Goal: Task Accomplishment & Management: Manage account settings

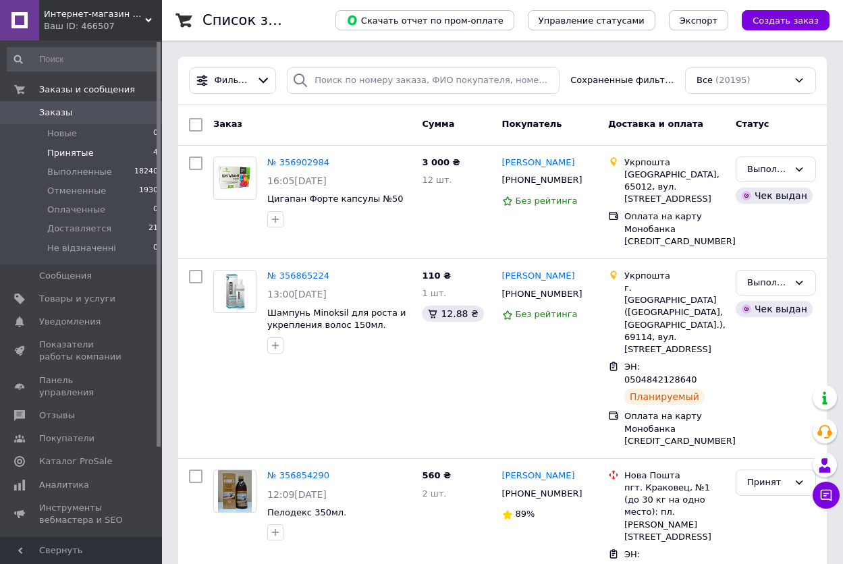
click at [61, 149] on span "Принятые" at bounding box center [70, 153] width 47 height 12
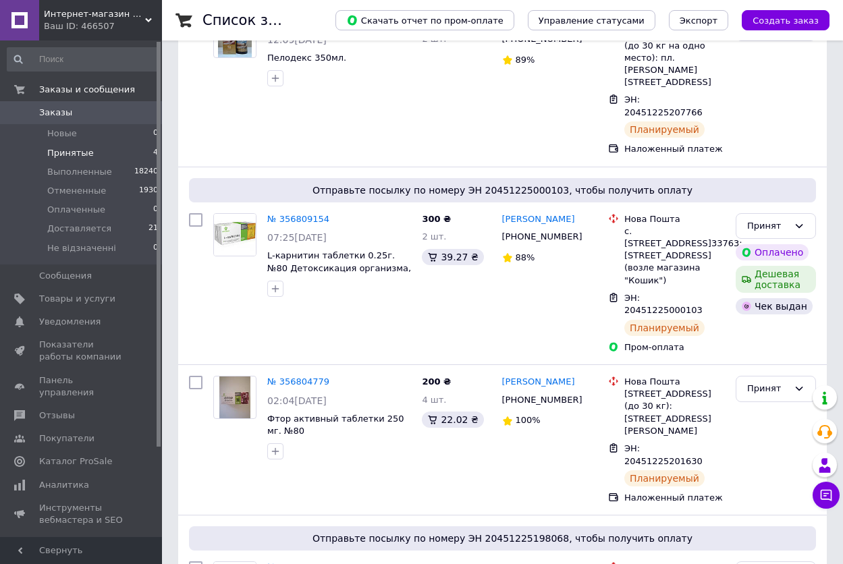
scroll to position [265, 0]
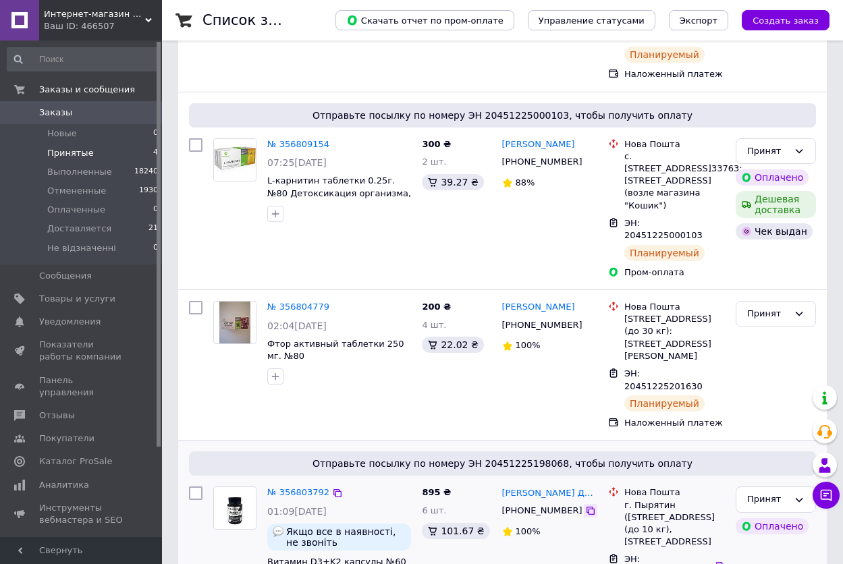
click at [585, 506] on icon at bounding box center [590, 511] width 11 height 11
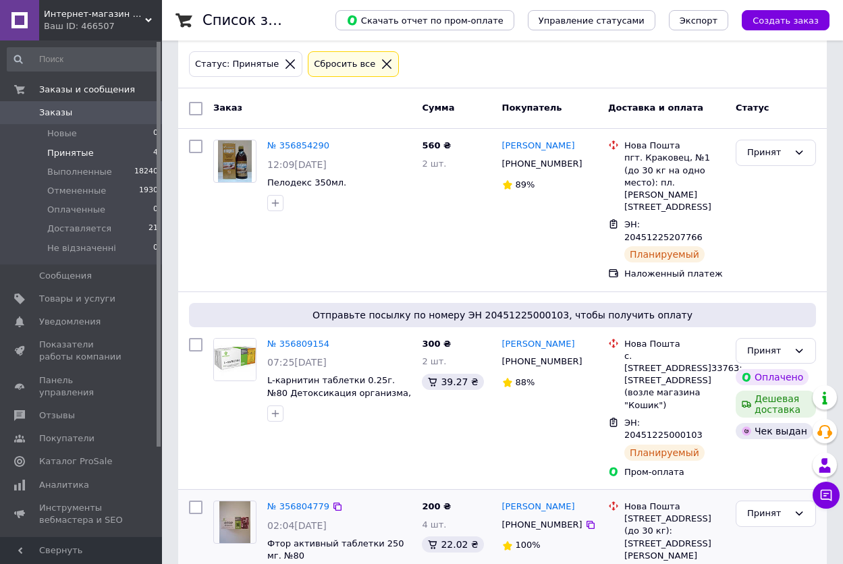
scroll to position [62, 0]
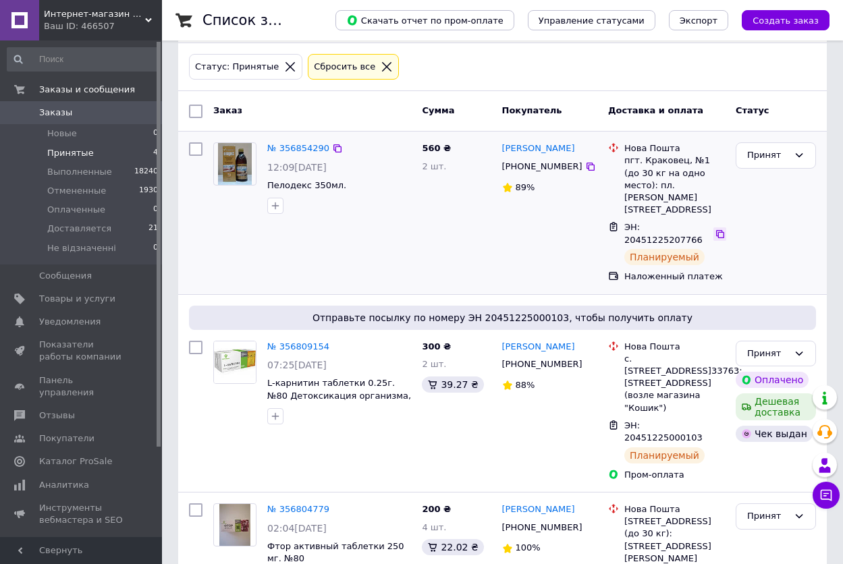
click at [716, 229] on icon at bounding box center [720, 234] width 11 height 11
click at [300, 151] on link "№ 356854290" at bounding box center [298, 148] width 62 height 10
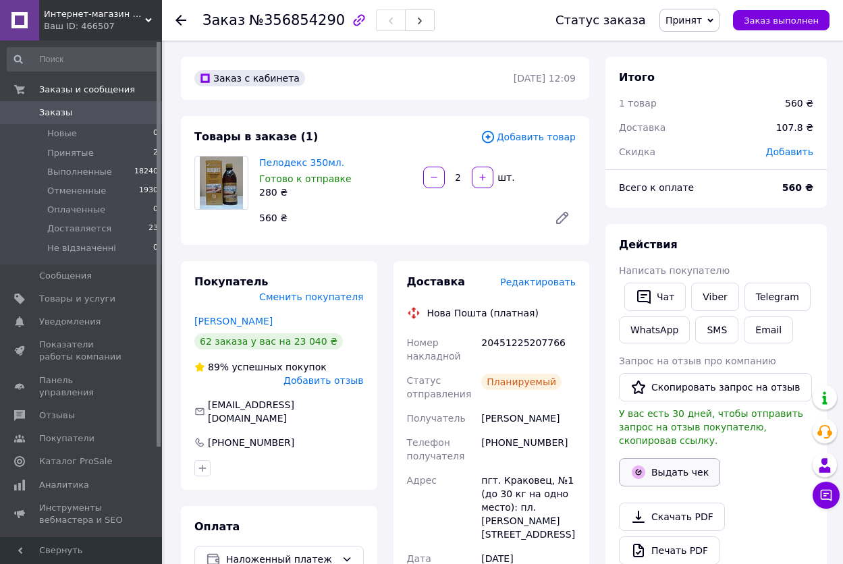
click at [674, 458] on button "Выдать чек" at bounding box center [669, 472] width 101 height 28
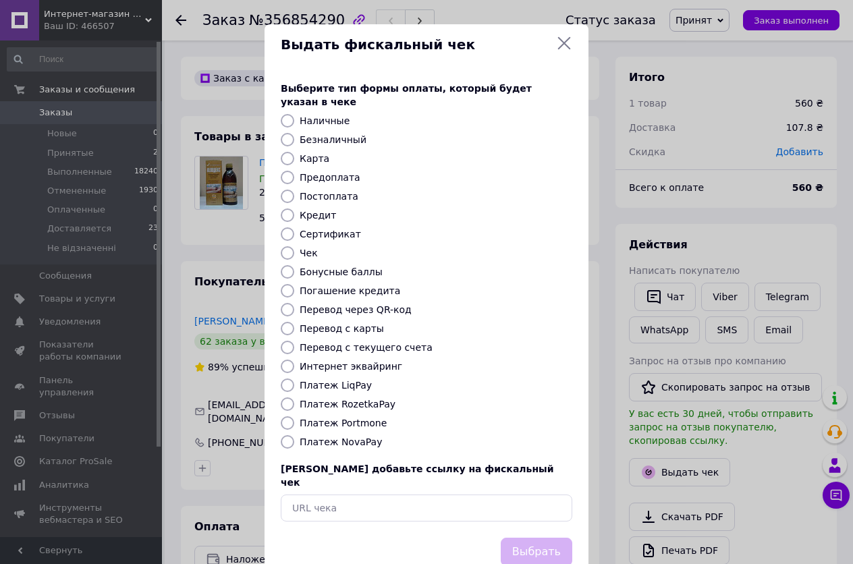
click at [282, 435] on input "Платеж NovaPay" at bounding box center [288, 442] width 14 height 14
radio input "true"
click at [540, 538] on button "Выбрать" at bounding box center [537, 552] width 72 height 29
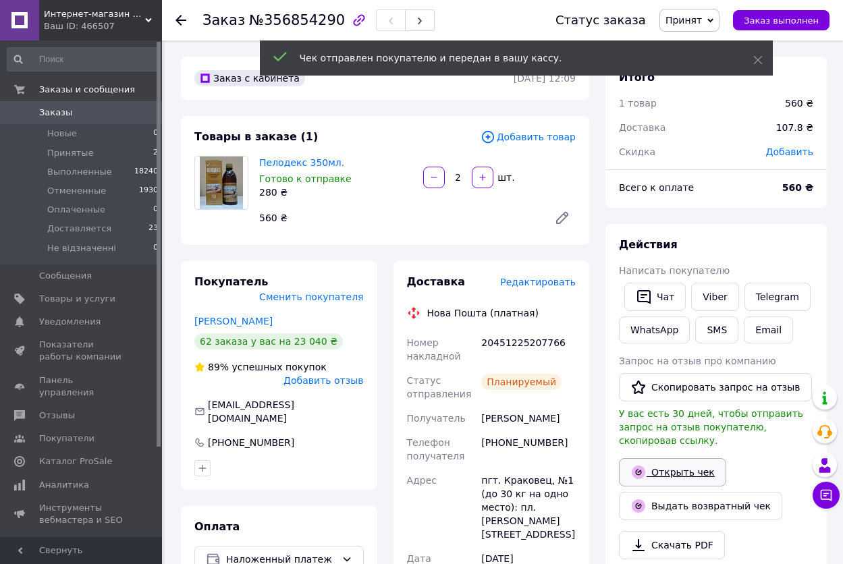
click at [680, 459] on link "Открыть чек" at bounding box center [672, 472] width 107 height 28
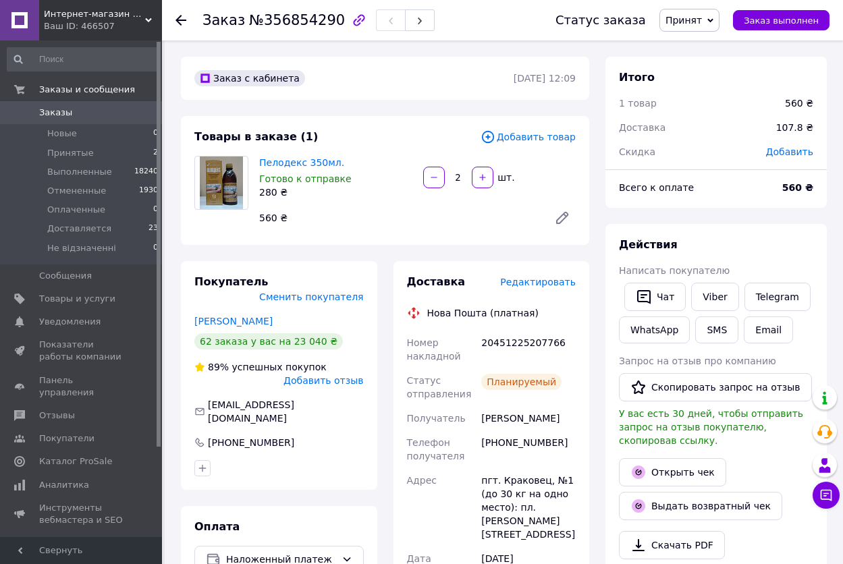
drag, startPoint x: 703, startPoint y: 26, endPoint x: 701, endPoint y: 44, distance: 17.7
click at [702, 26] on span "Принят" at bounding box center [690, 20] width 60 height 23
drag, startPoint x: 706, startPoint y: 109, endPoint x: 668, endPoint y: 112, distance: 38.6
click at [705, 110] on li "Доставляется" at bounding box center [701, 108] width 82 height 20
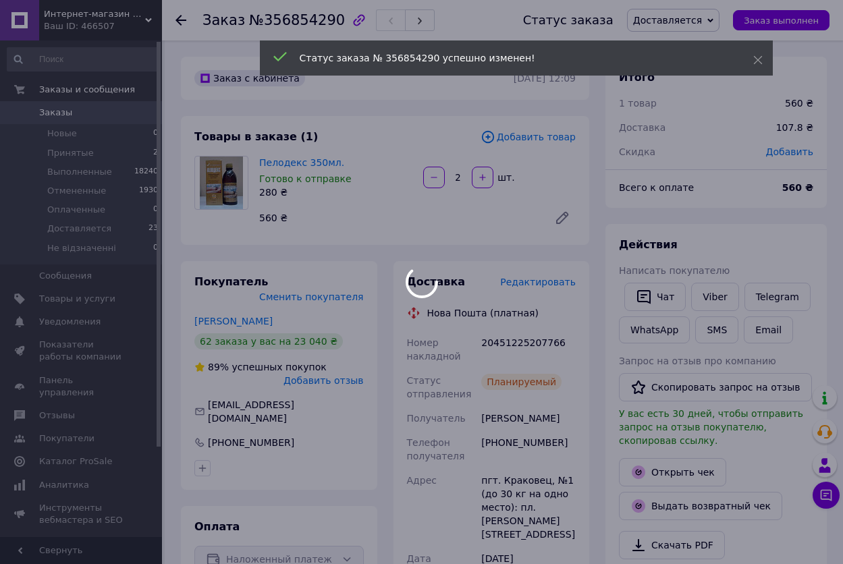
click at [63, 111] on div at bounding box center [421, 282] width 843 height 564
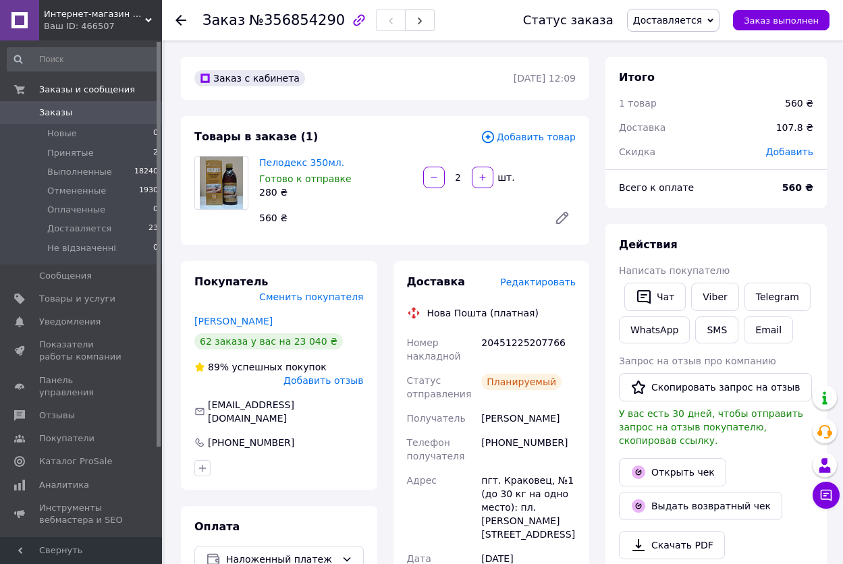
click at [54, 103] on link "Заказы 0" at bounding box center [83, 112] width 166 height 23
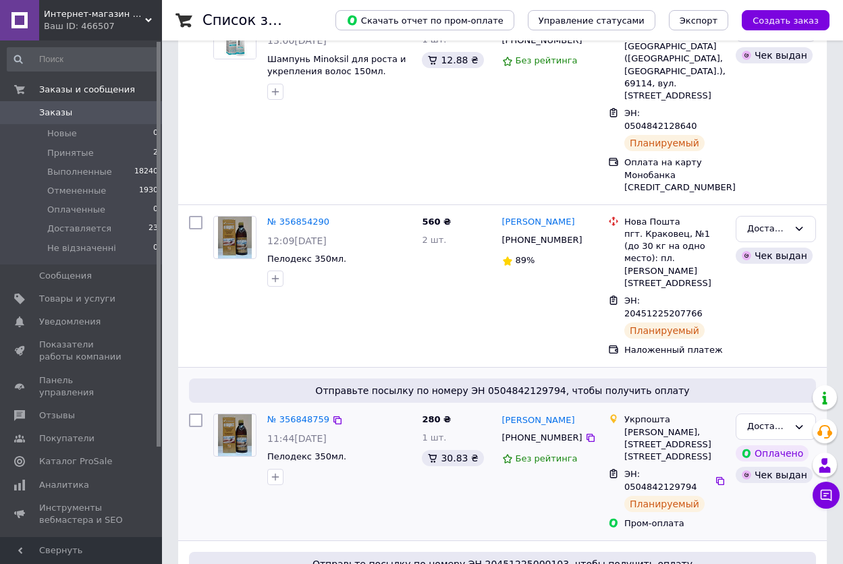
scroll to position [405, 0]
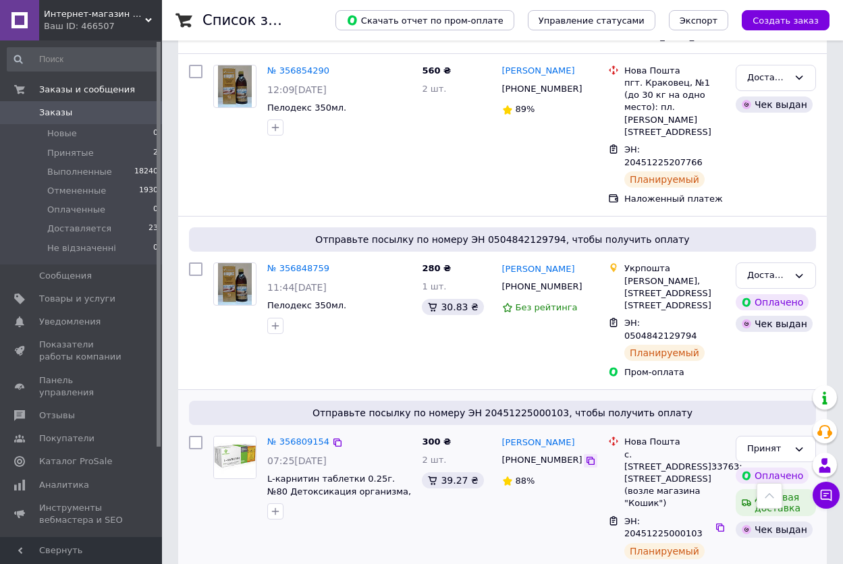
click at [585, 456] on icon at bounding box center [590, 461] width 11 height 11
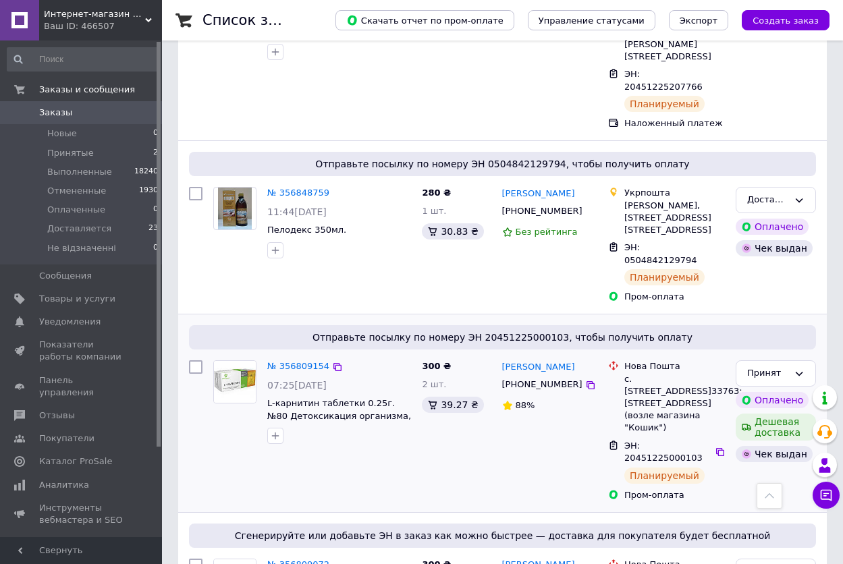
scroll to position [473, 0]
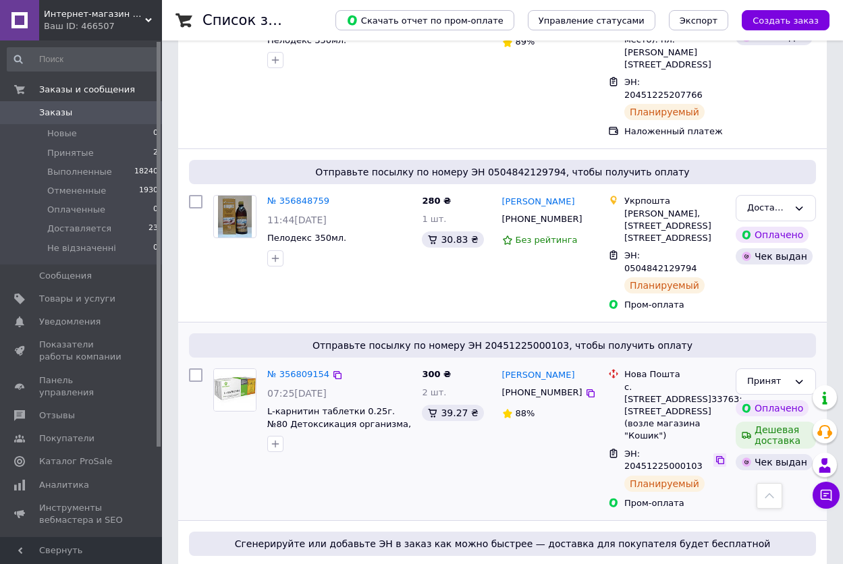
click at [716, 456] on icon at bounding box center [720, 460] width 8 height 8
click at [301, 369] on link "№ 356809154" at bounding box center [298, 374] width 62 height 10
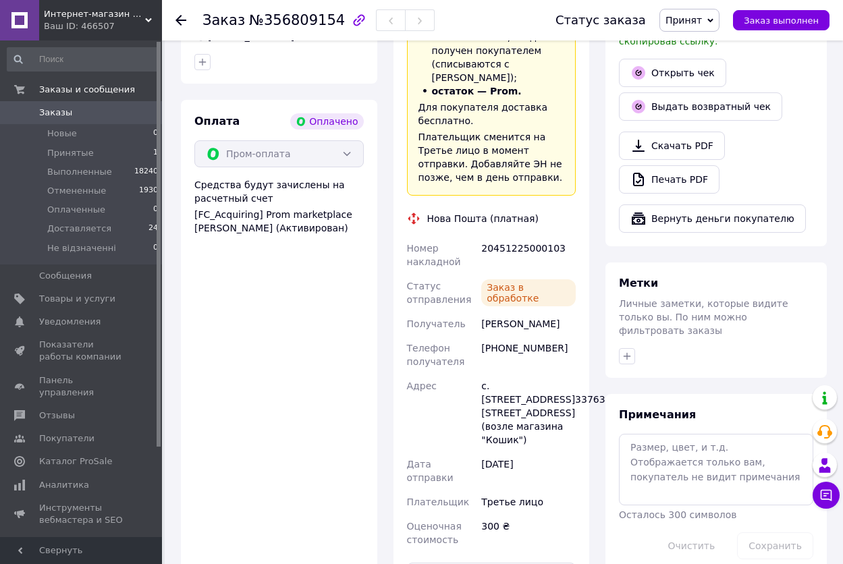
scroll to position [16, 0]
click at [690, 63] on link "Открыть чек" at bounding box center [672, 73] width 107 height 28
click at [695, 23] on span "Принят" at bounding box center [684, 20] width 36 height 11
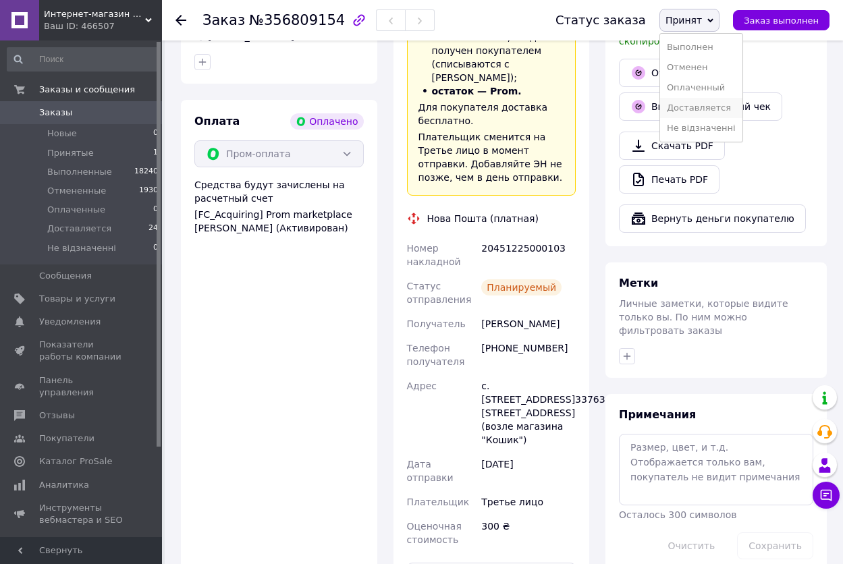
click at [705, 107] on li "Доставляется" at bounding box center [701, 108] width 82 height 20
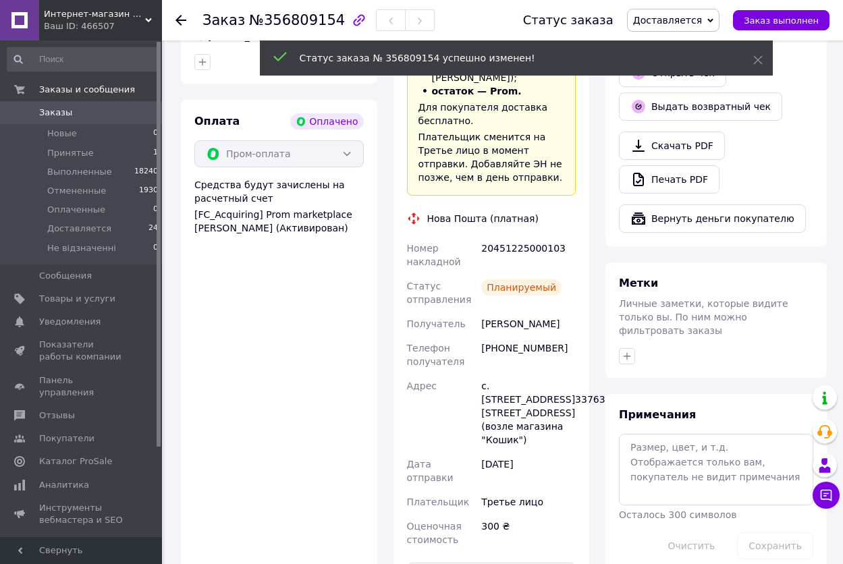
scroll to position [49, 0]
click at [51, 109] on span "Заказы" at bounding box center [55, 113] width 33 height 12
